Goal: Navigation & Orientation: Find specific page/section

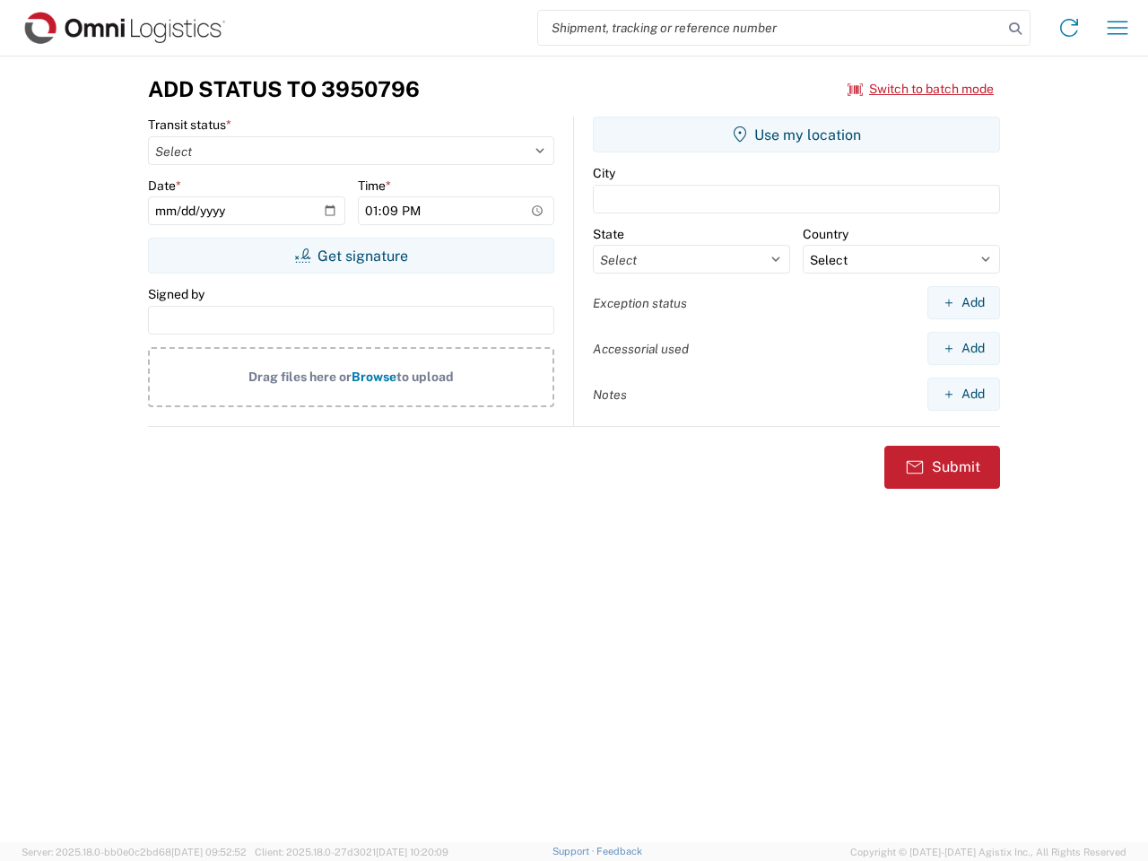
click at [770, 28] on input "search" at bounding box center [770, 28] width 465 height 34
click at [1015, 29] on icon at bounding box center [1015, 28] width 25 height 25
click at [1069, 28] on icon at bounding box center [1069, 27] width 29 height 29
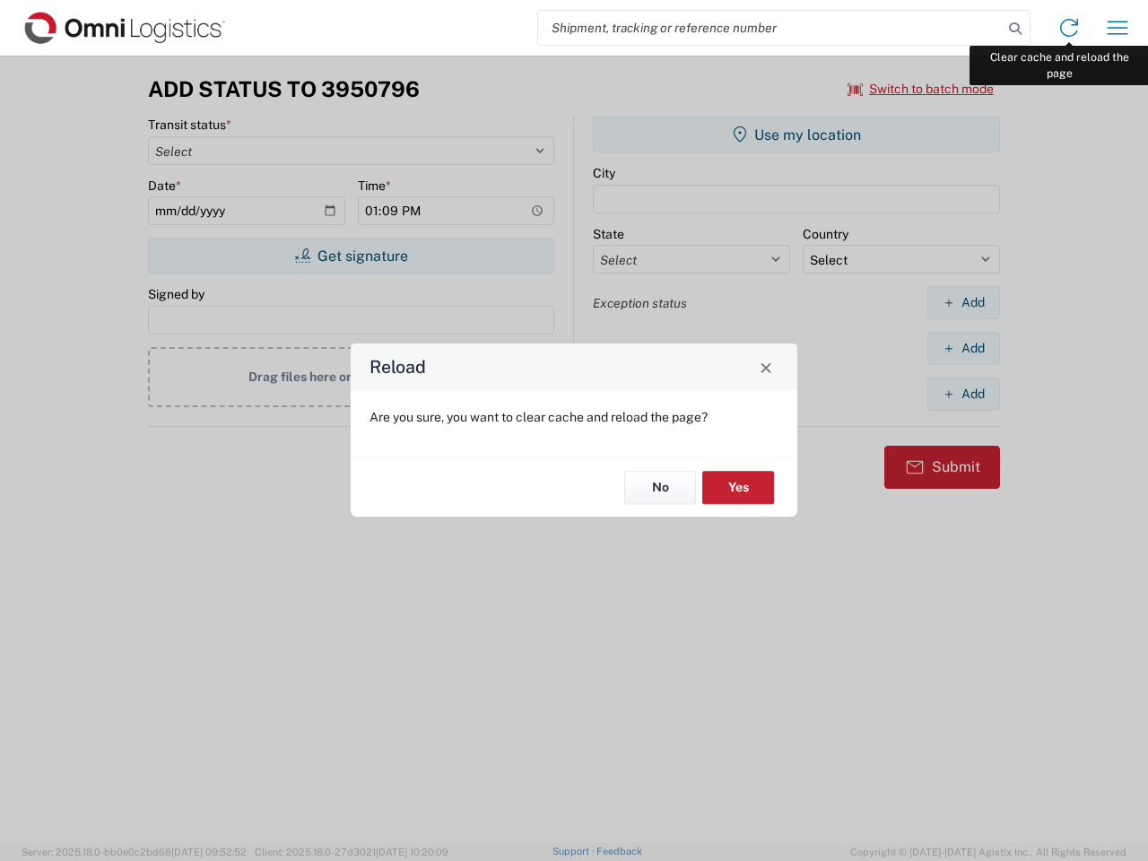
click at [1118, 28] on div "Reload Are you sure, you want to clear cache and reload the page? No Yes" at bounding box center [574, 430] width 1148 height 861
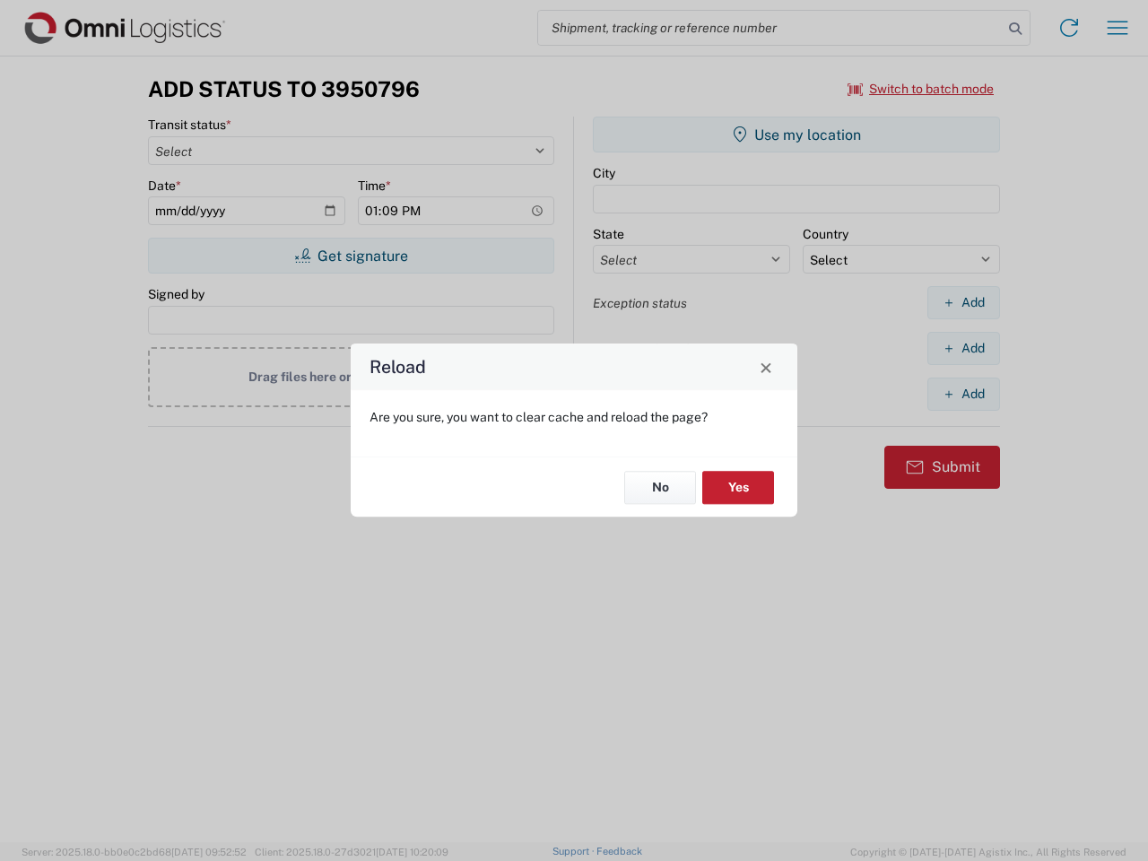
click at [921, 89] on div "Reload Are you sure, you want to clear cache and reload the page? No Yes" at bounding box center [574, 430] width 1148 height 861
click at [351, 256] on div "Reload Are you sure, you want to clear cache and reload the page? No Yes" at bounding box center [574, 430] width 1148 height 861
click at [796, 135] on div "Reload Are you sure, you want to clear cache and reload the page? No Yes" at bounding box center [574, 430] width 1148 height 861
click at [963, 302] on div "Reload Are you sure, you want to clear cache and reload the page? No Yes" at bounding box center [574, 430] width 1148 height 861
click at [963, 348] on div "Reload Are you sure, you want to clear cache and reload the page? No Yes" at bounding box center [574, 430] width 1148 height 861
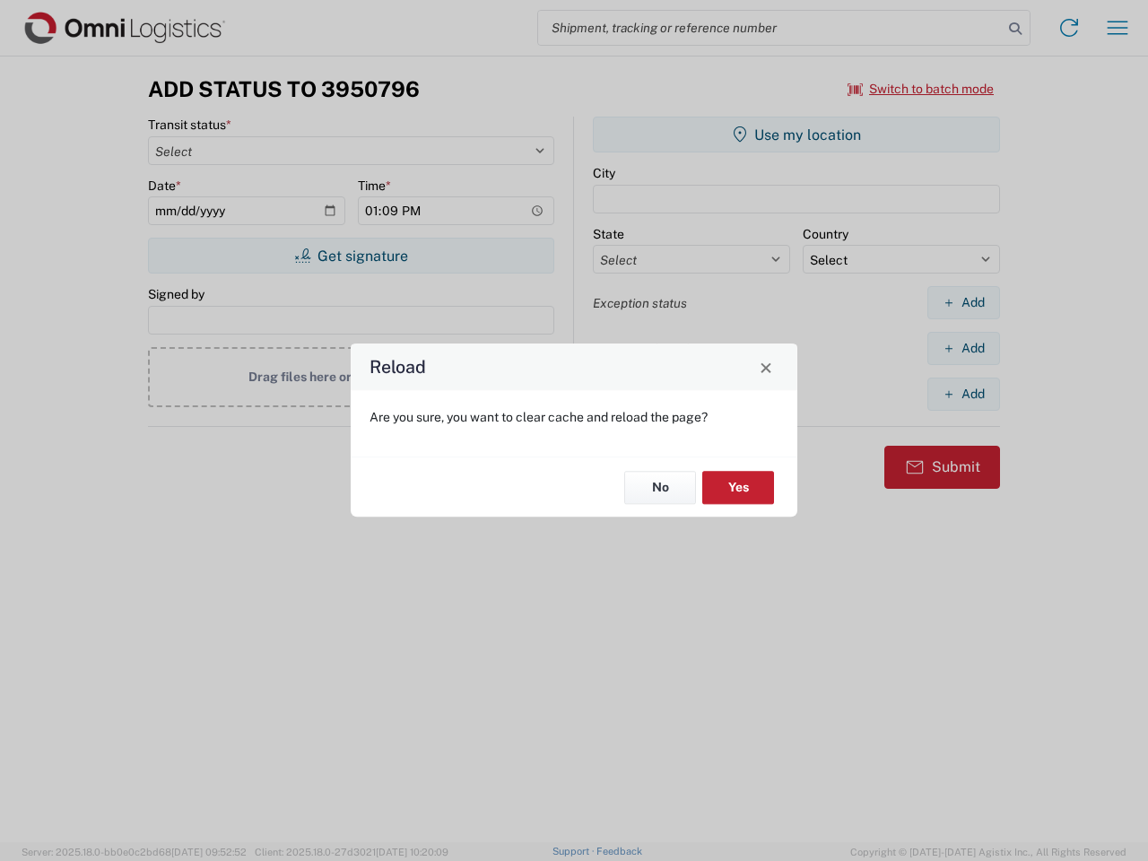
click at [963, 394] on div "Reload Are you sure, you want to clear cache and reload the page? No Yes" at bounding box center [574, 430] width 1148 height 861
